Goal: Check status: Check status

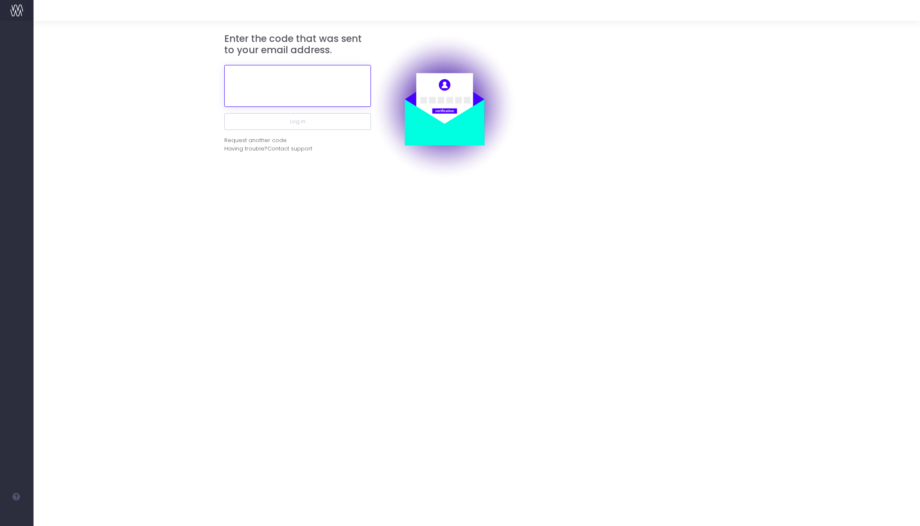
click at [275, 96] on input "text" at bounding box center [297, 86] width 147 height 42
paste input "657810"
type input "657810"
click at [224, 113] on button "Log in" at bounding box center [297, 121] width 147 height 17
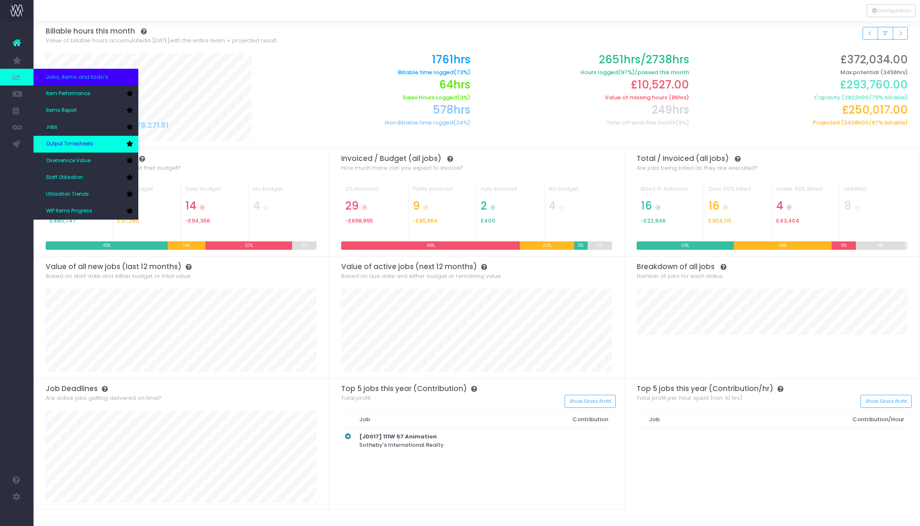
click at [66, 141] on span "Output Timesheets" at bounding box center [69, 144] width 47 height 8
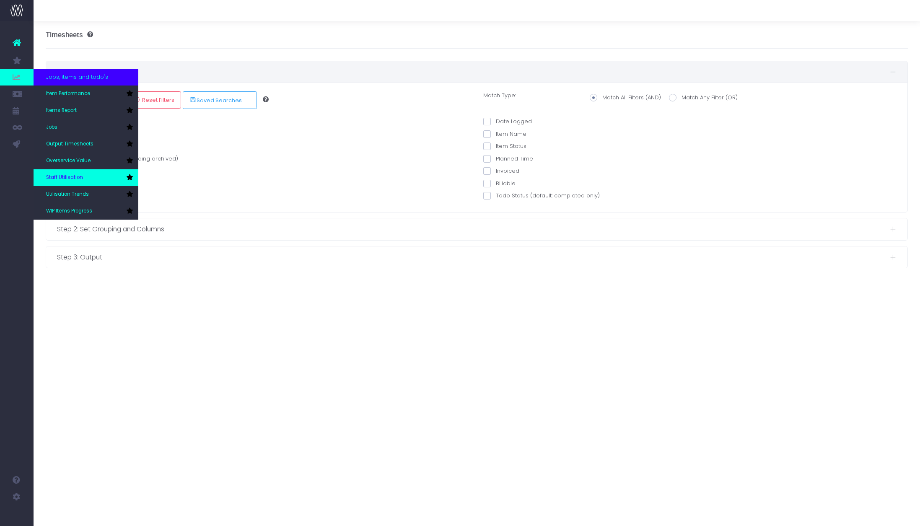
click at [83, 174] on link "Staff Utilisation" at bounding box center [86, 177] width 105 height 17
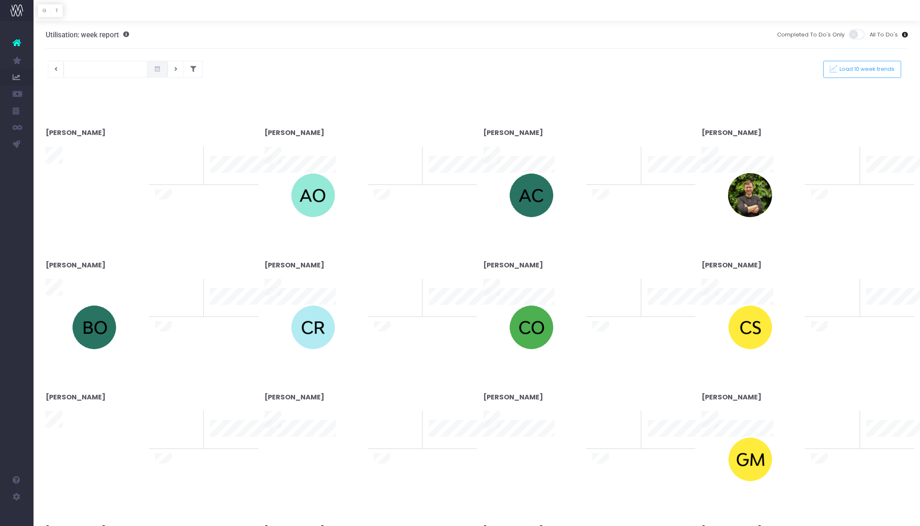
type input "[DATE]"
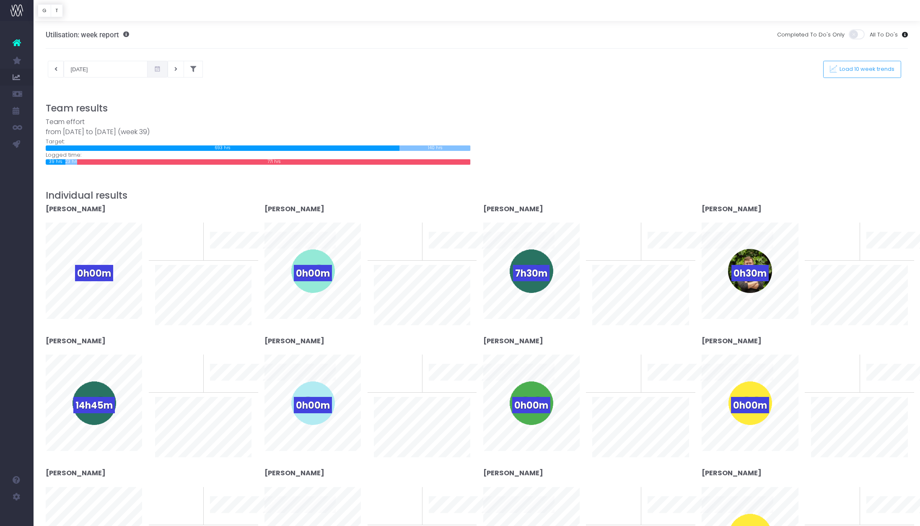
click at [677, 107] on h3 "Team results" at bounding box center [477, 108] width 863 height 11
click at [707, 65] on div "[DATE] This week Load 10 week trends" at bounding box center [476, 69] width 875 height 17
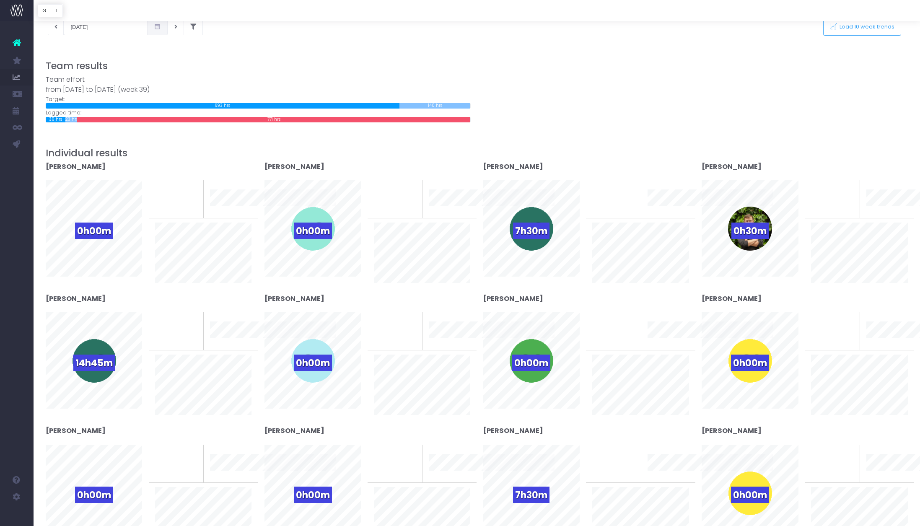
scroll to position [49, 0]
